Goal: Transaction & Acquisition: Purchase product/service

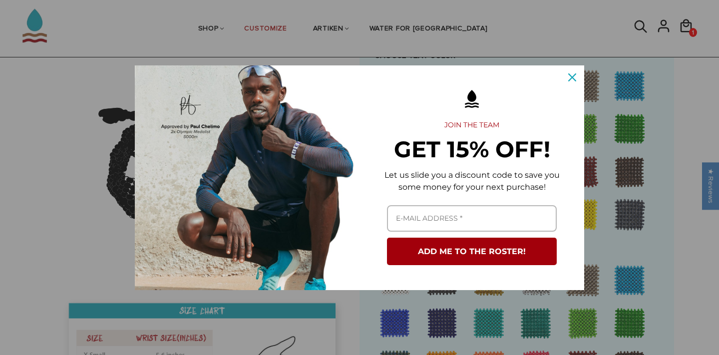
scroll to position [539, 0]
click at [570, 81] on icon "close icon" at bounding box center [572, 77] width 8 height 8
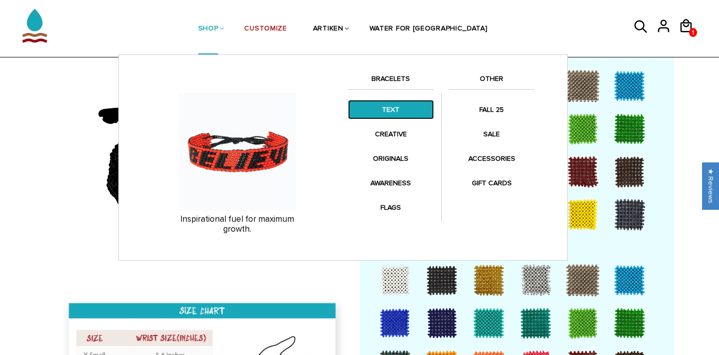
click at [395, 106] on link "TEXT" at bounding box center [391, 109] width 86 height 19
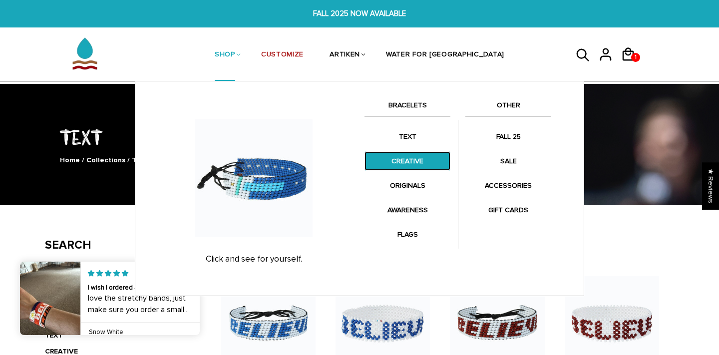
click at [417, 167] on link "CREATIVE" at bounding box center [407, 160] width 86 height 19
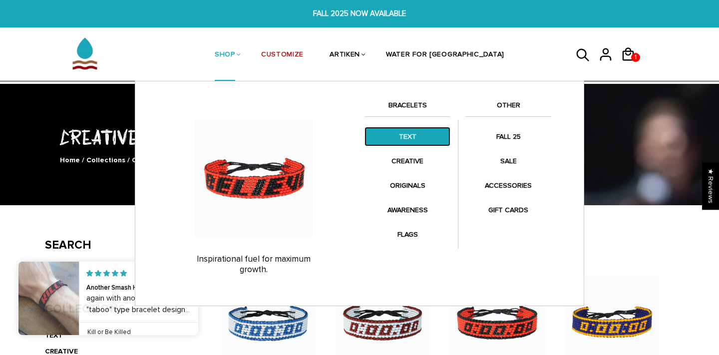
click at [390, 127] on link "TEXT" at bounding box center [407, 136] width 86 height 19
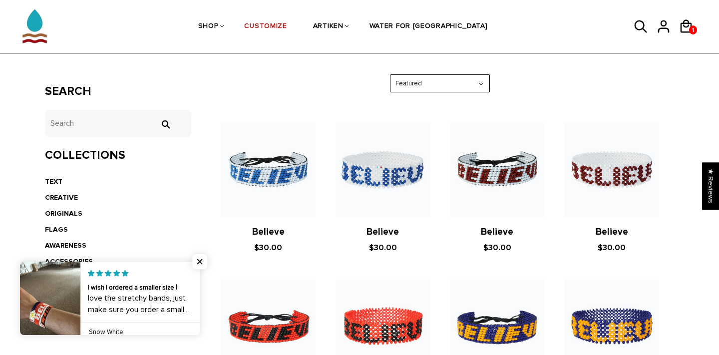
scroll to position [151, 0]
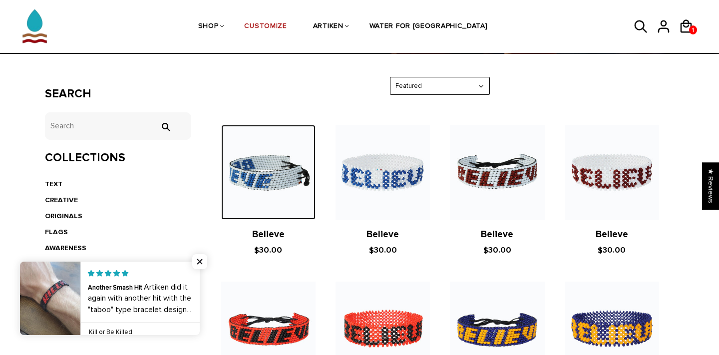
click at [291, 179] on img at bounding box center [268, 172] width 94 height 94
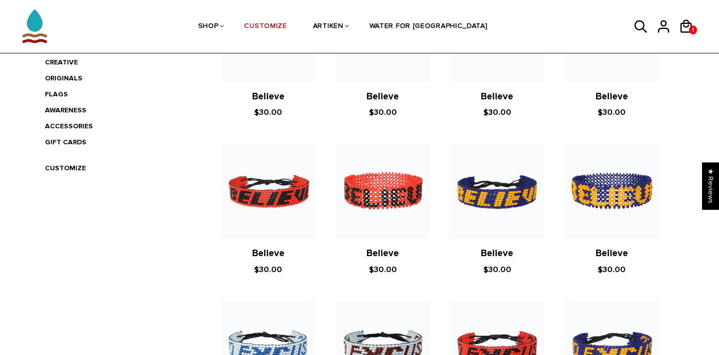
scroll to position [291, 0]
